Goal: Download file/media

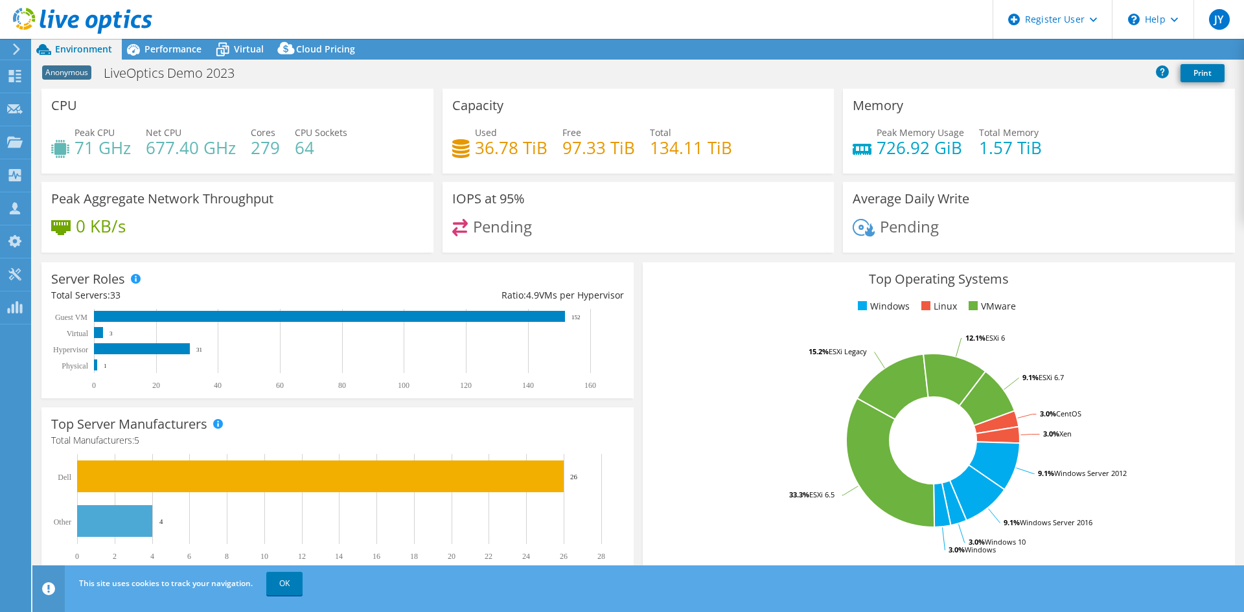
select select "EULondon"
select select "USD"
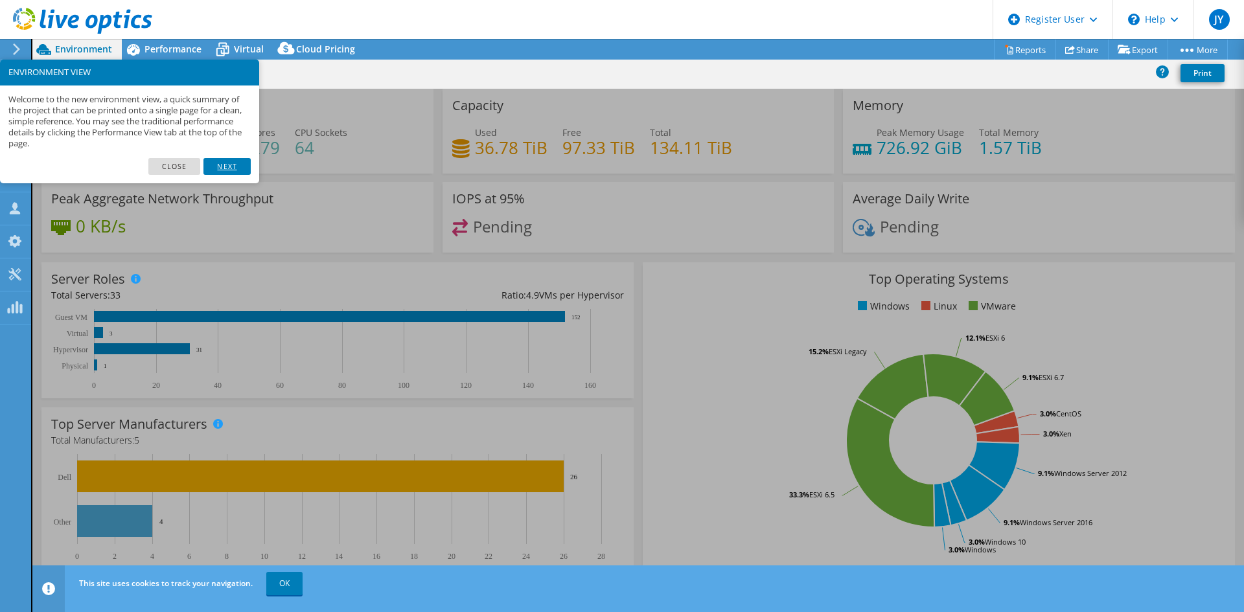
click at [228, 162] on link "Next" at bounding box center [226, 166] width 47 height 17
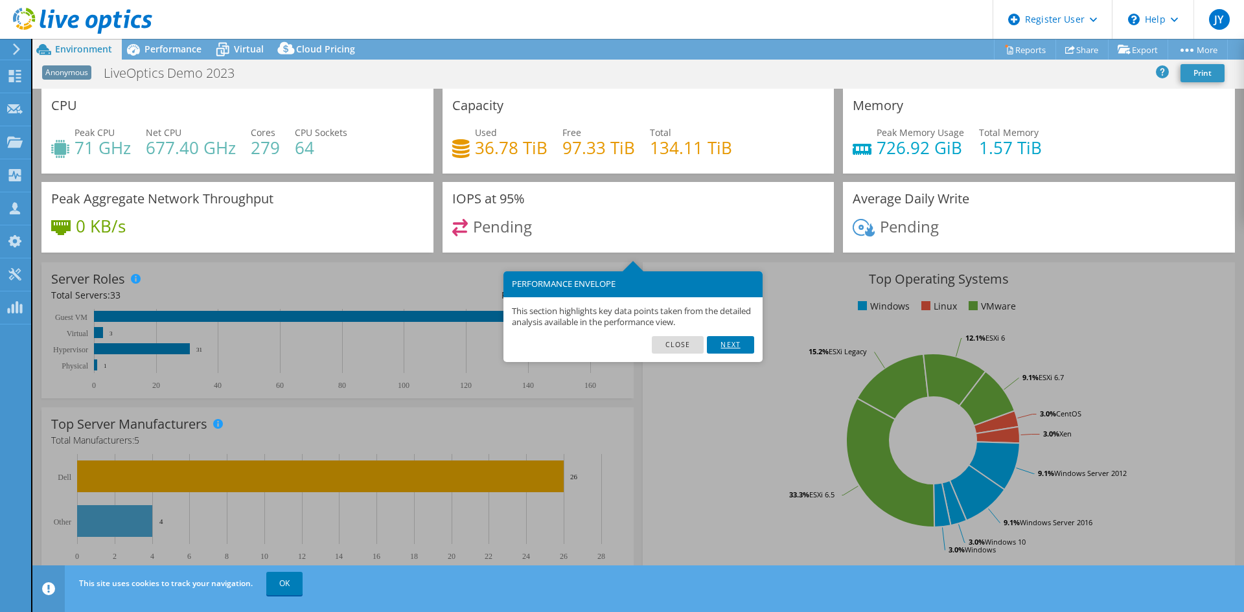
click at [734, 342] on link "Next" at bounding box center [730, 344] width 47 height 17
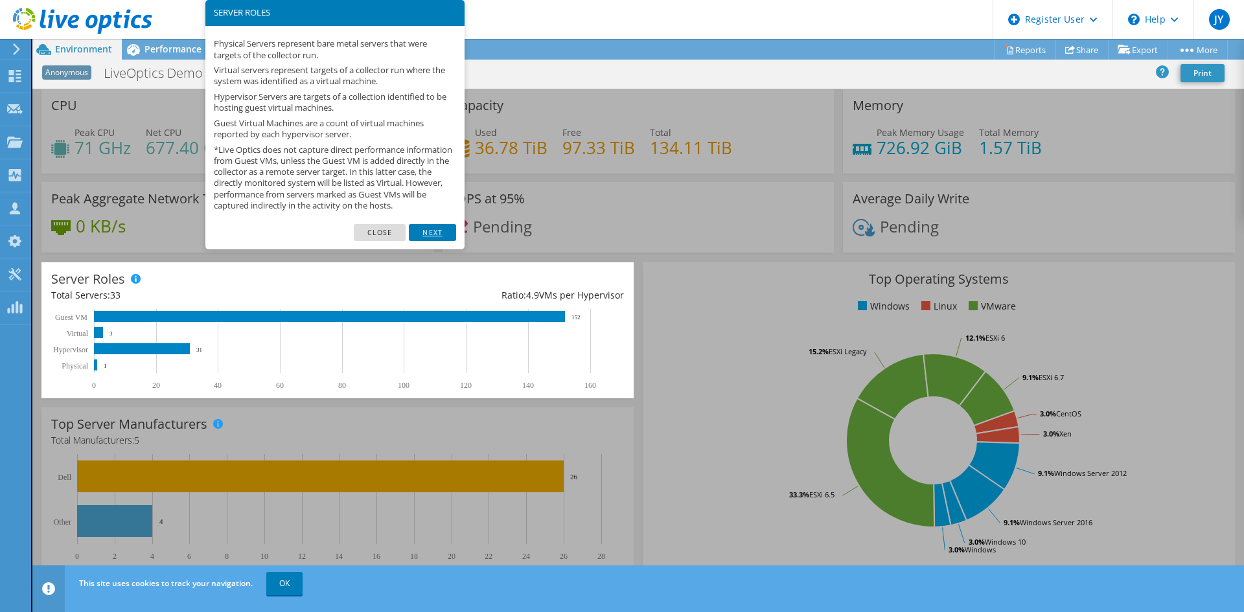
click at [428, 240] on link "Next" at bounding box center [432, 232] width 47 height 17
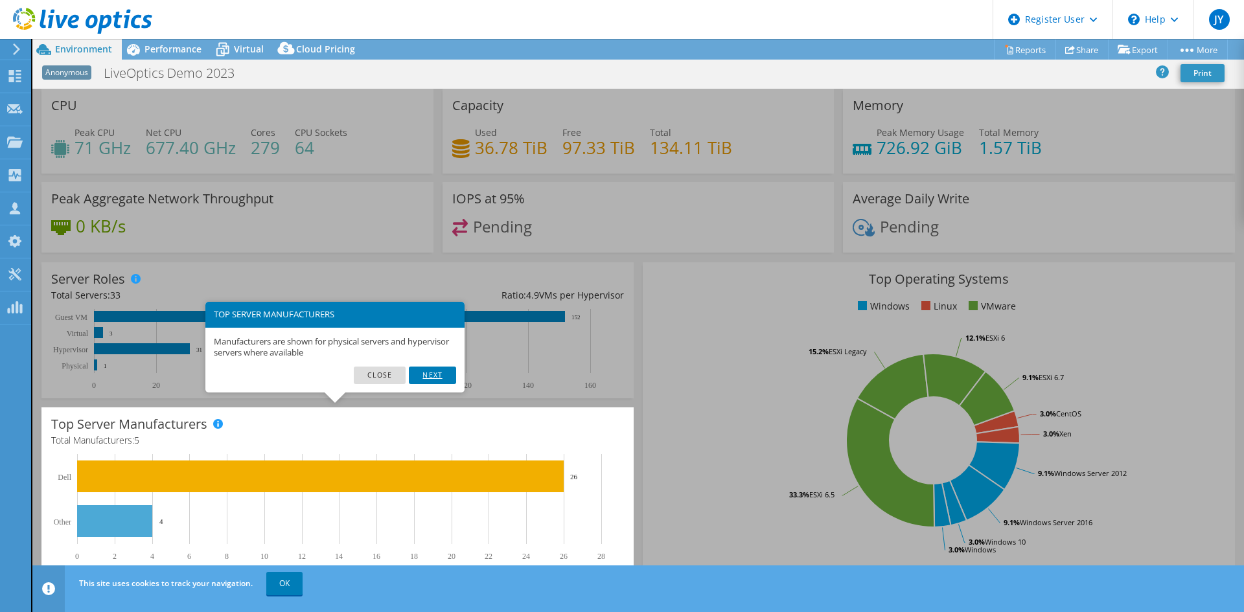
click at [435, 372] on link "Next" at bounding box center [432, 375] width 47 height 17
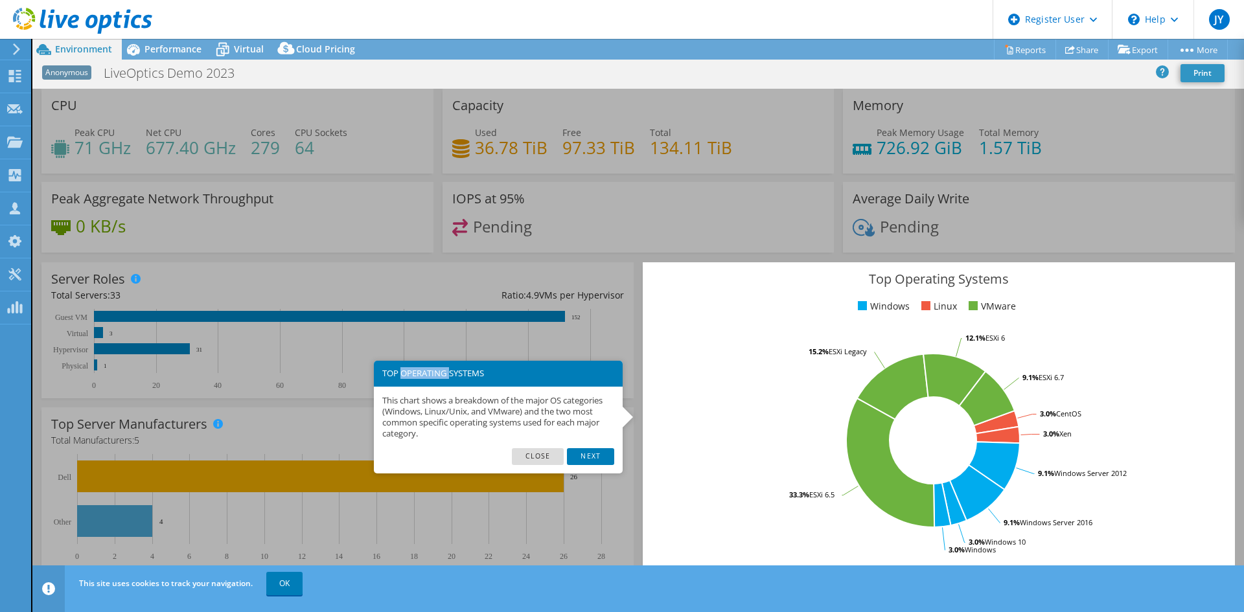
click at [435, 372] on h3 "TOP OPERATING SYSTEMS" at bounding box center [498, 373] width 232 height 8
click at [581, 454] on link "Next" at bounding box center [590, 456] width 47 height 17
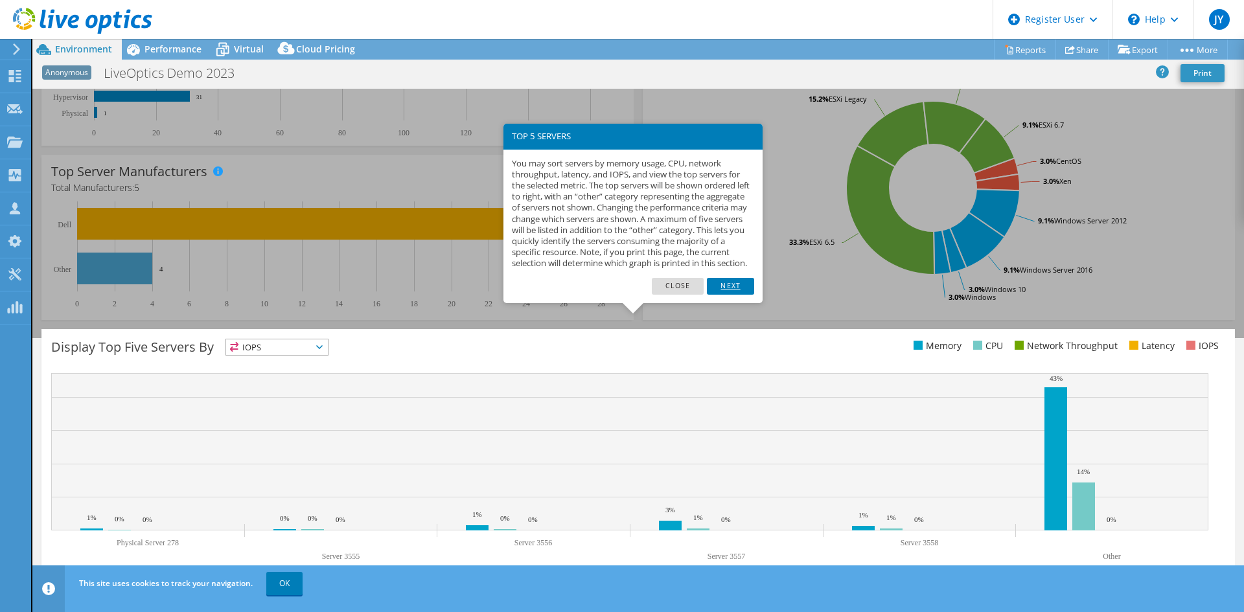
click at [736, 291] on link "Next" at bounding box center [730, 286] width 47 height 17
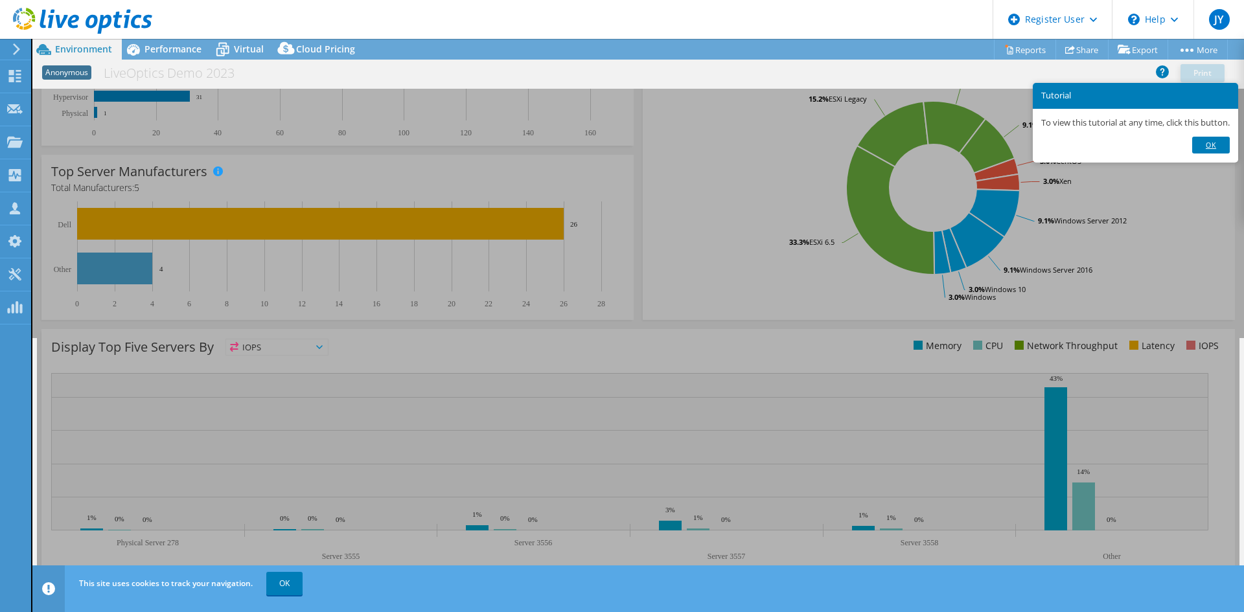
click at [1208, 146] on link "Ok" at bounding box center [1211, 145] width 38 height 17
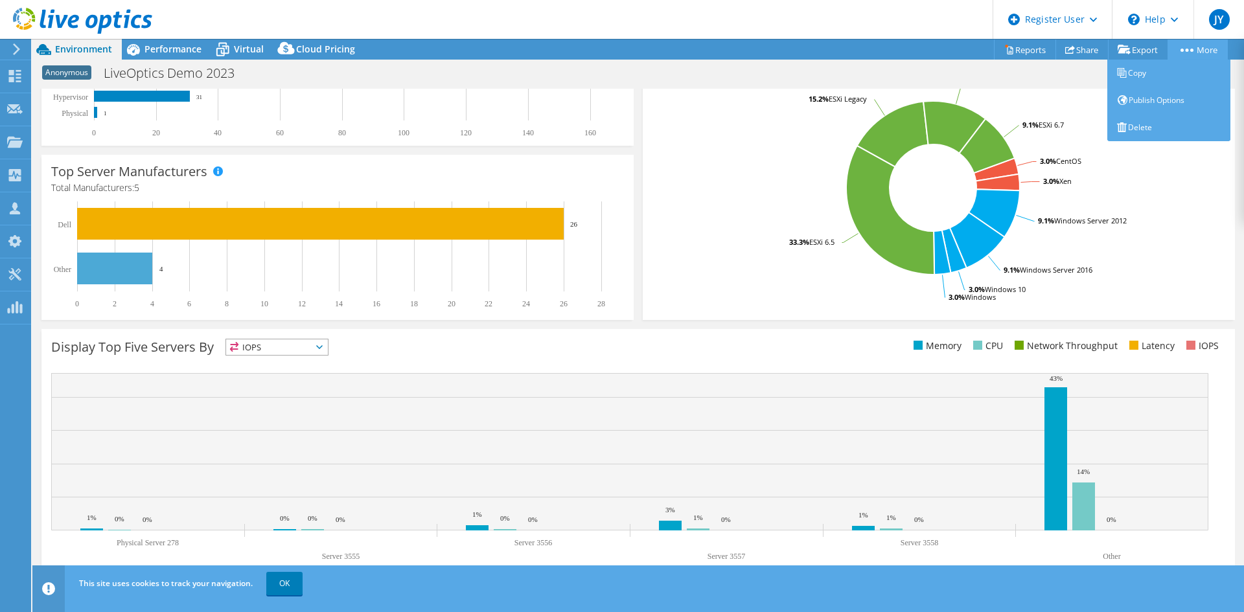
click at [1202, 47] on link "More" at bounding box center [1198, 50] width 60 height 20
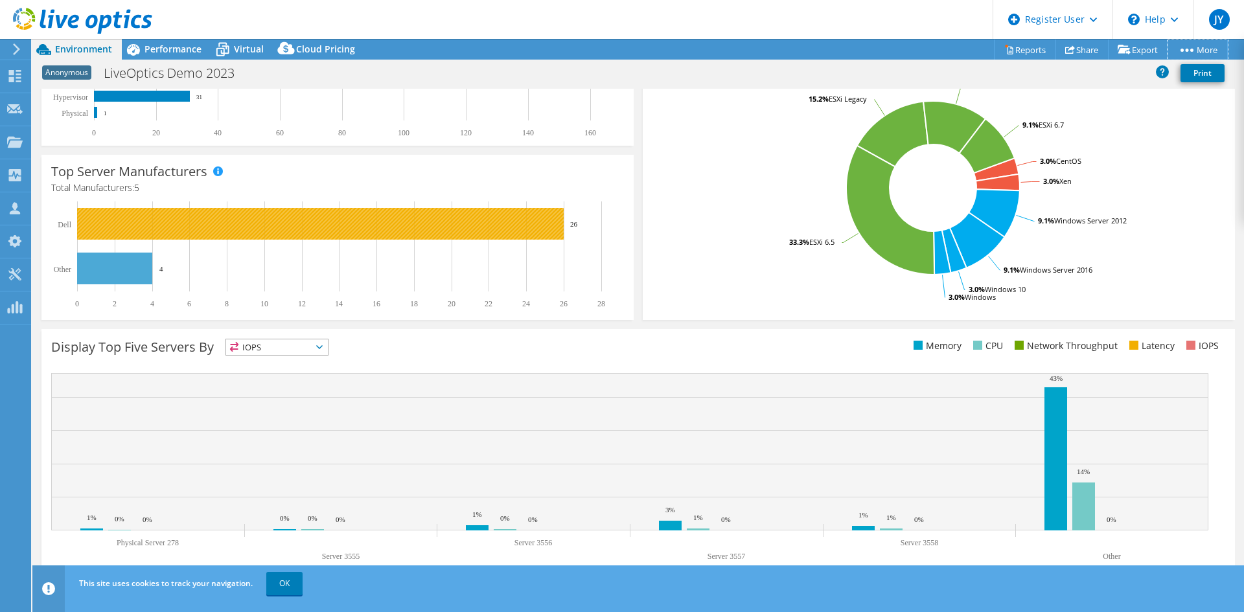
scroll to position [0, 0]
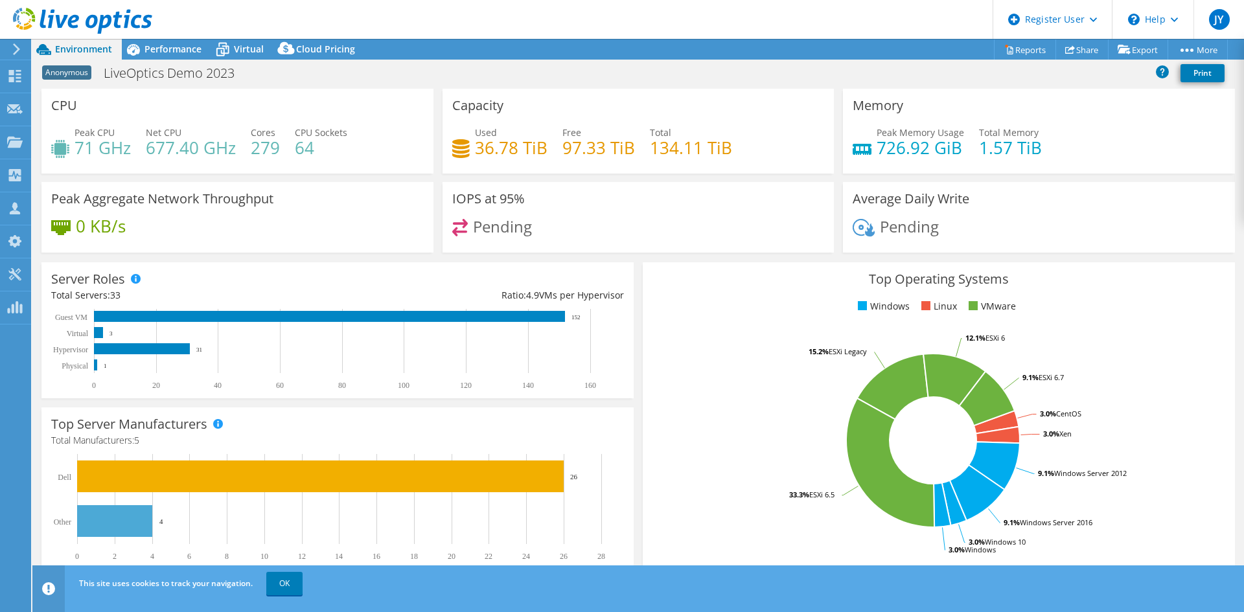
click at [150, 152] on h4 "677.40 GHz" at bounding box center [191, 148] width 90 height 14
click at [157, 135] on span "Net CPU" at bounding box center [164, 132] width 36 height 12
click at [235, 141] on h4 "677.40 GHz" at bounding box center [191, 148] width 90 height 14
click at [275, 141] on h4 "279" at bounding box center [265, 148] width 29 height 14
click at [48, 69] on div "Dashboard" at bounding box center [60, 76] width 61 height 32
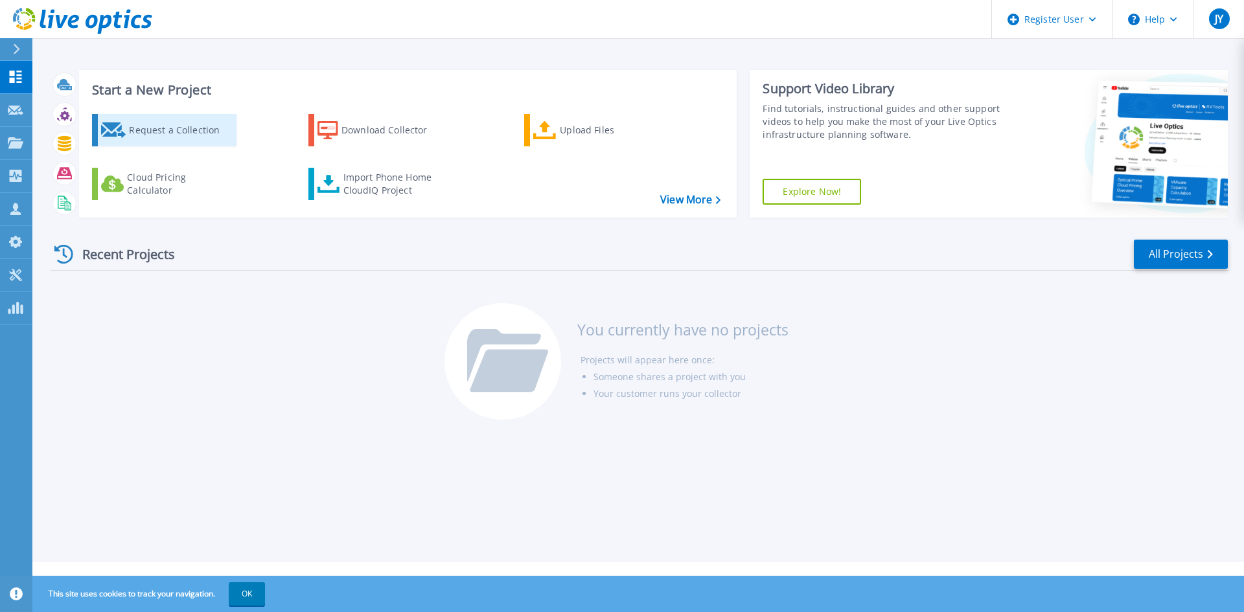
click at [202, 134] on div "Request a Collection" at bounding box center [181, 130] width 104 height 26
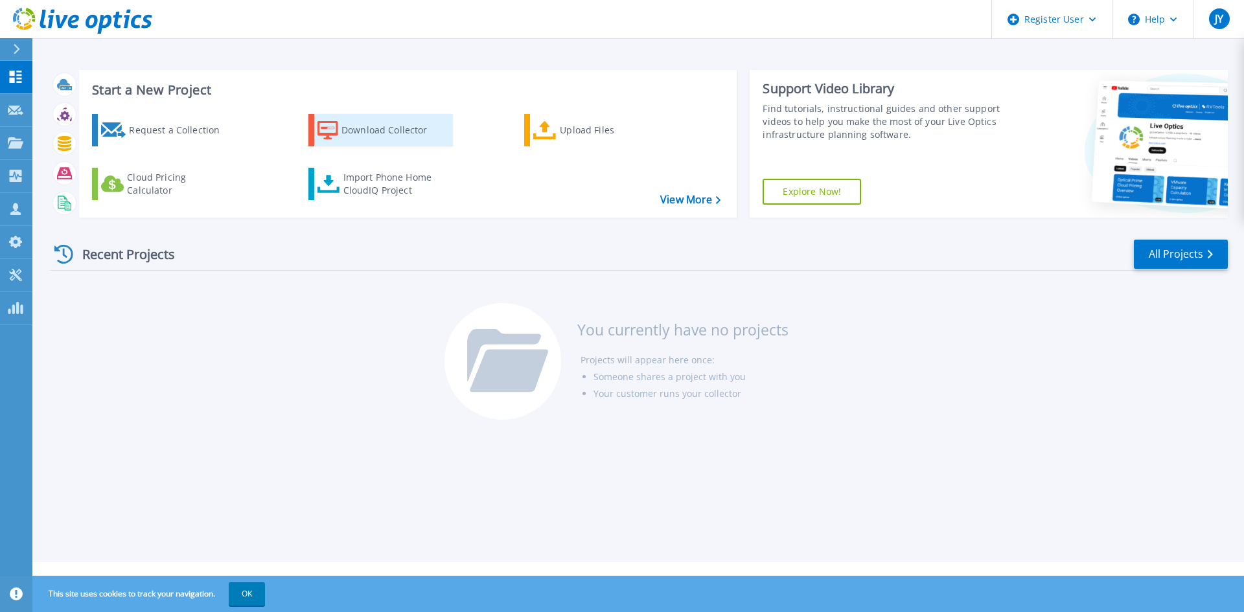
click at [393, 137] on div "Download Collector" at bounding box center [394, 130] width 104 height 26
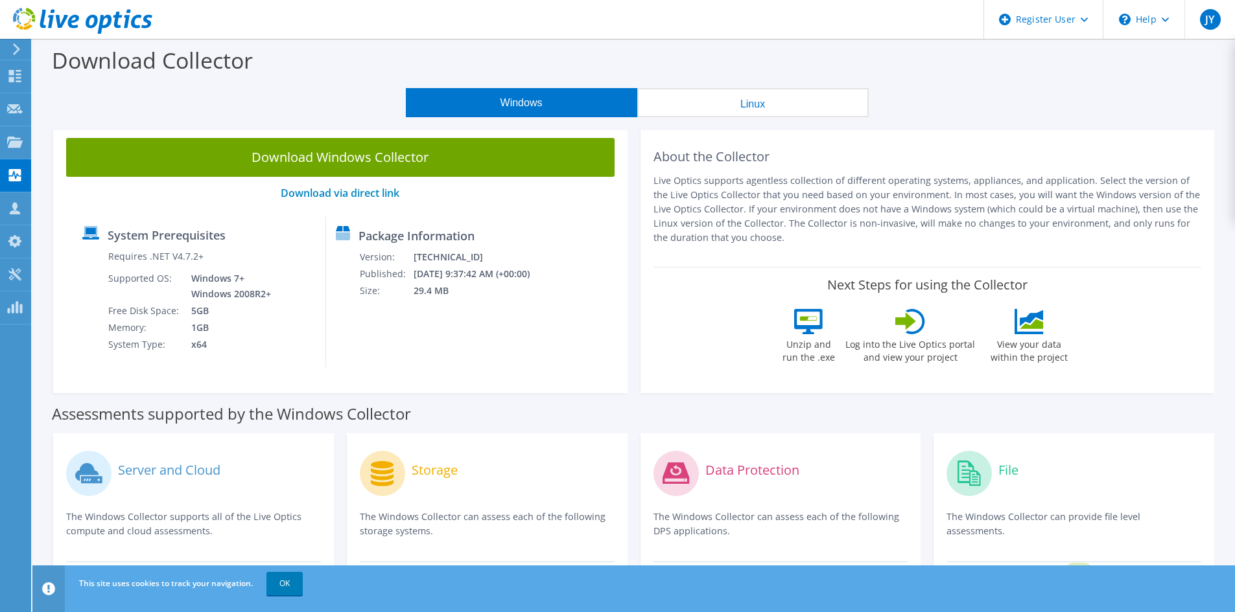
click at [734, 95] on button "Linux" at bounding box center [752, 102] width 231 height 29
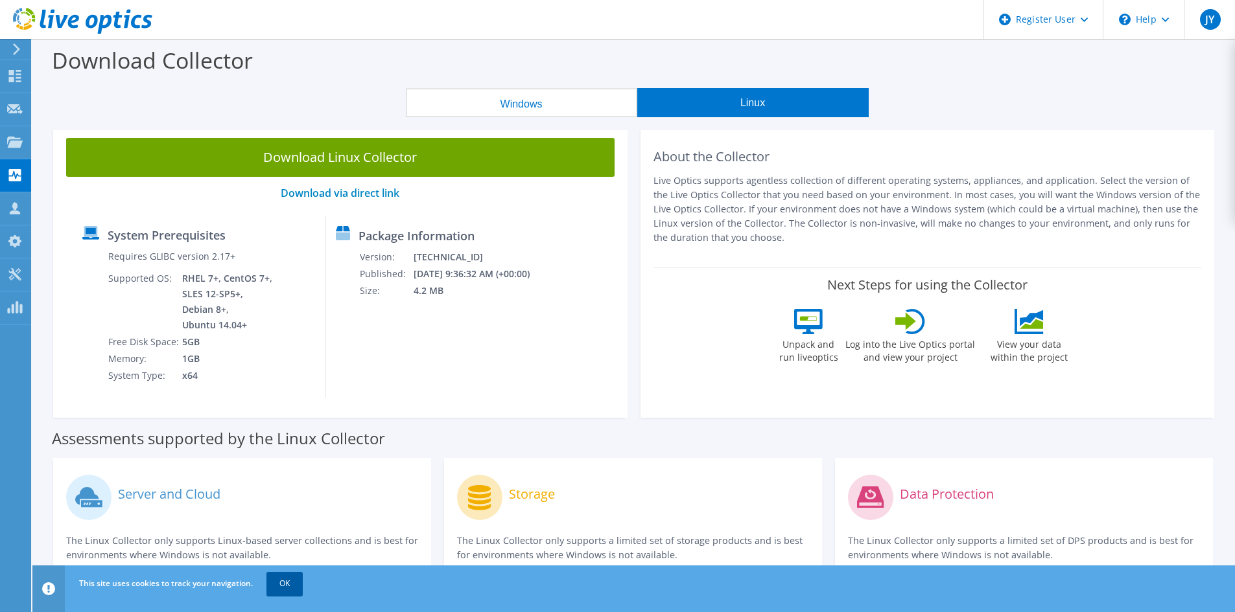
click at [293, 575] on link "OK" at bounding box center [284, 583] width 36 height 23
